Goal: Check status: Check status

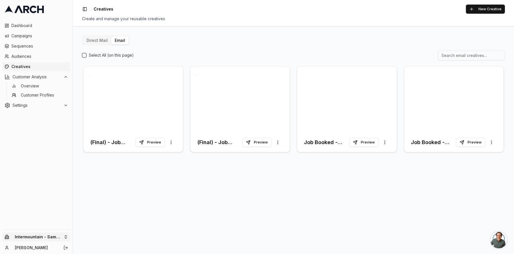
click at [52, 239] on html "Dashboard Campaigns Sequences Audiences Creatives Customer Analysis Overview Cu…" at bounding box center [257, 127] width 514 height 254
click at [164, 199] on html "Dashboard Campaigns Sequences Audiences Creatives Customer Analysis Overview Cu…" at bounding box center [257, 127] width 514 height 254
click at [36, 96] on span "Customer Profiles" at bounding box center [37, 95] width 33 height 6
click at [25, 62] on link "Creatives" at bounding box center [36, 66] width 68 height 9
click at [62, 235] on html "Dashboard Campaigns Sequences Audiences Creatives Customer Analysis Overview Cu…" at bounding box center [257, 127] width 514 height 254
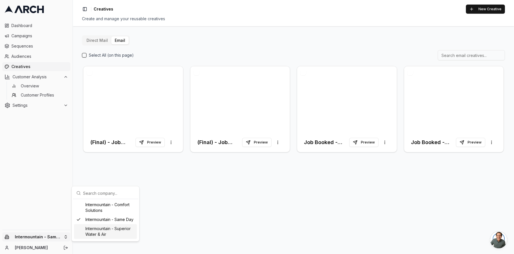
click at [100, 232] on div "Intermountain - Superior Water & Air" at bounding box center [105, 231] width 63 height 15
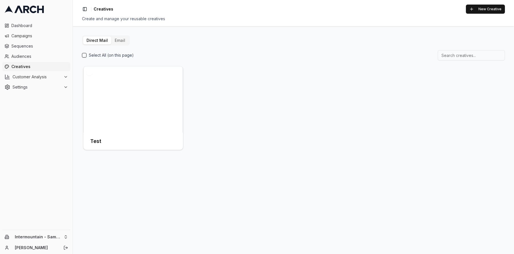
click at [118, 42] on button "Email" at bounding box center [119, 40] width 17 height 8
click at [56, 238] on html "Dashboard Campaigns Sequences Audiences Creatives Customer Analysis Settings In…" at bounding box center [257, 127] width 514 height 254
click at [46, 210] on html "Dashboard Campaigns Sequences Audiences Creatives Customer Analysis Settings In…" at bounding box center [257, 127] width 514 height 254
click at [62, 239] on html "Dashboard Campaigns Sequences Audiences Creatives Customer Analysis Settings In…" at bounding box center [257, 127] width 514 height 254
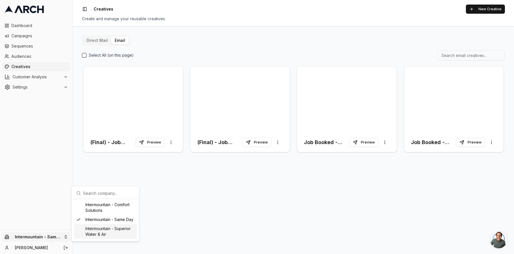
click at [126, 231] on div "Intermountain - Superior Water & Air" at bounding box center [105, 231] width 63 height 15
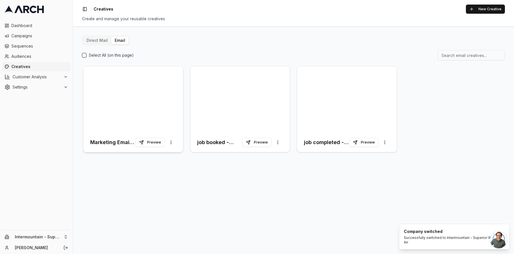
click at [159, 96] on div at bounding box center [133, 99] width 100 height 66
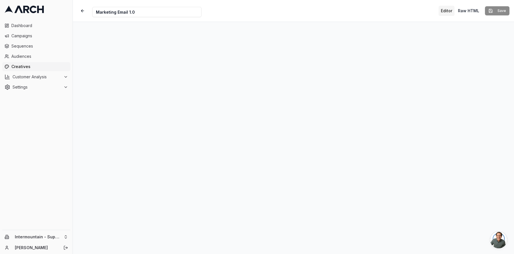
click at [37, 69] on span "Creatives" at bounding box center [39, 67] width 57 height 6
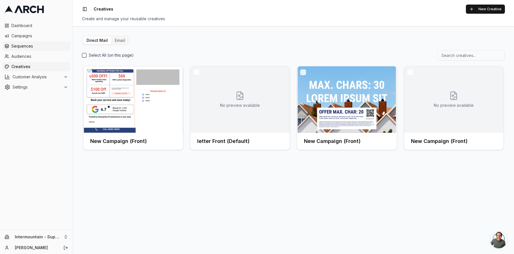
click at [34, 44] on span "Sequences" at bounding box center [39, 46] width 57 height 6
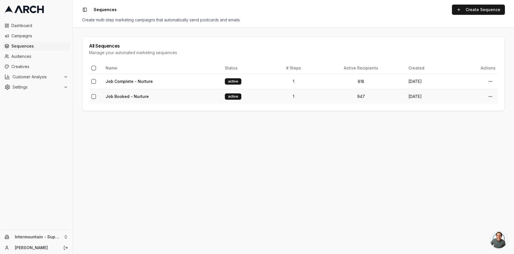
click at [175, 98] on td "Job Booked - Nurture" at bounding box center [162, 96] width 119 height 15
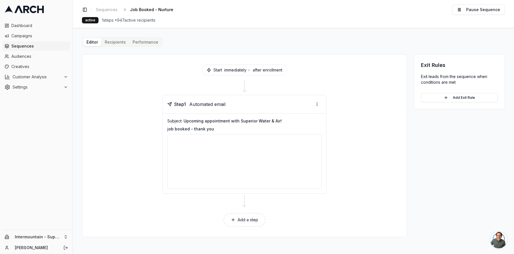
click at [143, 40] on button "Performance" at bounding box center [145, 42] width 32 height 8
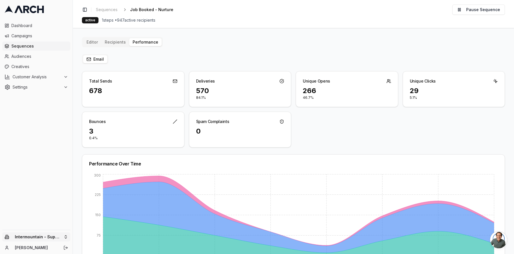
click at [65, 237] on html "Dashboard Campaigns Sequences Audiences Creatives Customer Analysis Settings In…" at bounding box center [257, 127] width 514 height 254
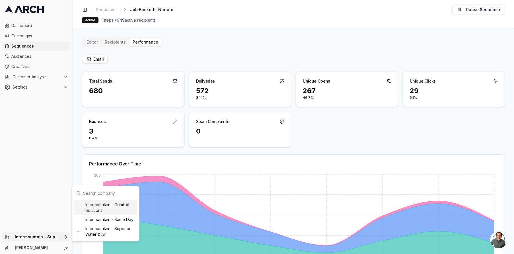
click at [104, 206] on div "Intermountain - Comfort Solutions" at bounding box center [105, 207] width 63 height 15
click at [65, 5] on html "Dashboard Campaigns Sequences Audiences Creatives Customer Analysis Settings Sw…" at bounding box center [257, 127] width 514 height 254
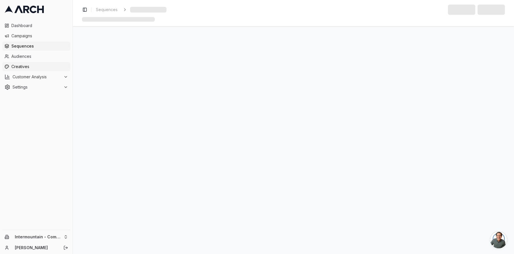
click at [23, 66] on span "Creatives" at bounding box center [39, 67] width 57 height 6
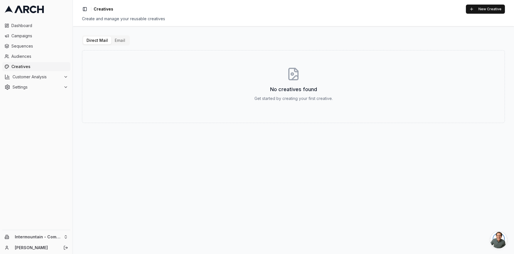
click at [124, 40] on button "Email" at bounding box center [119, 40] width 17 height 8
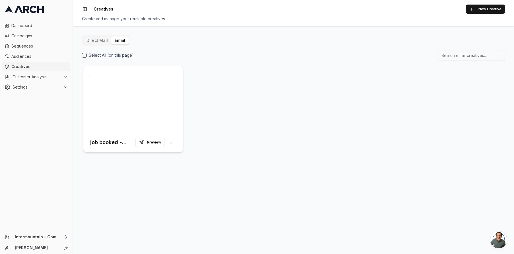
click at [157, 77] on div at bounding box center [133, 99] width 100 height 66
